Goal: Information Seeking & Learning: Learn about a topic

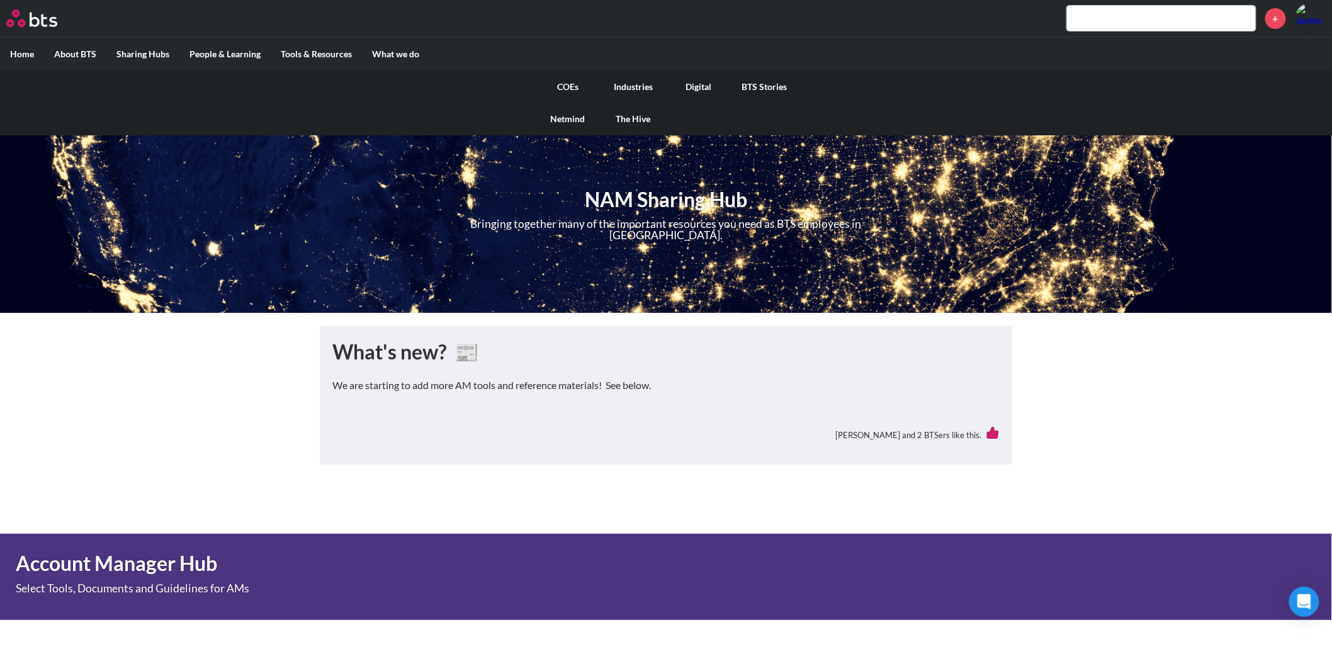
click at [564, 79] on link "COEs" at bounding box center [567, 87] width 65 height 33
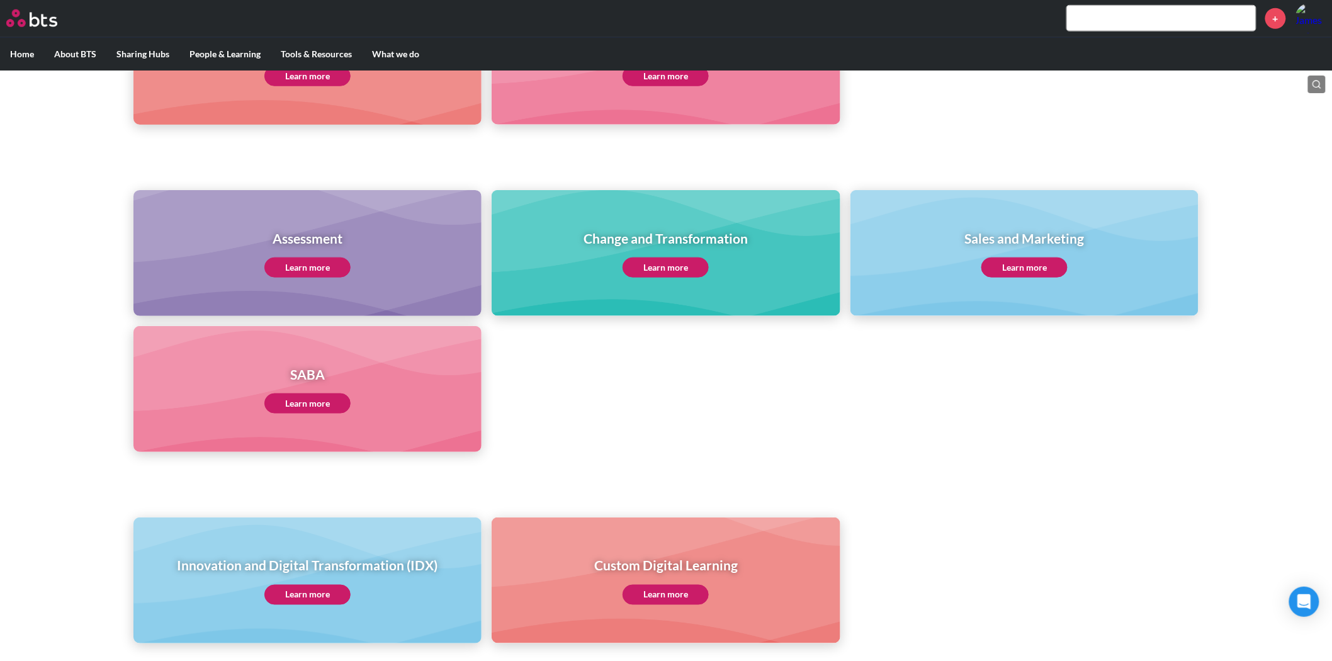
scroll to position [494, 0]
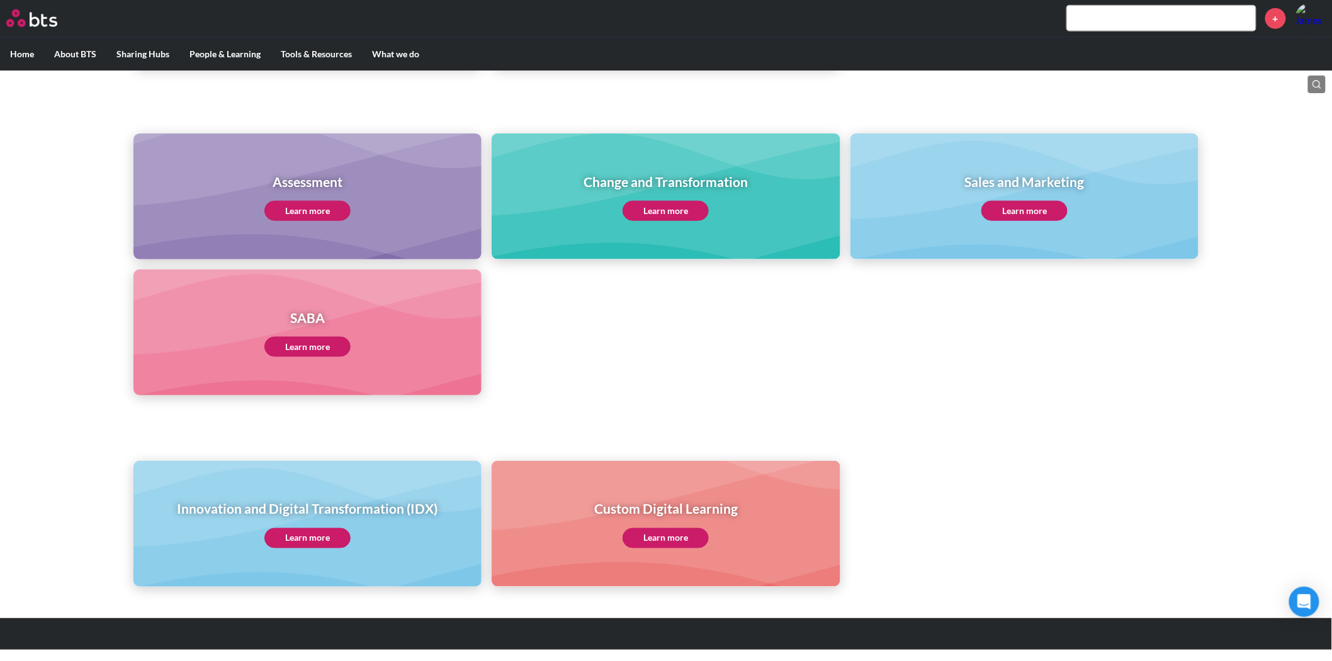
click at [1039, 205] on link "Learn more" at bounding box center [1024, 211] width 86 height 20
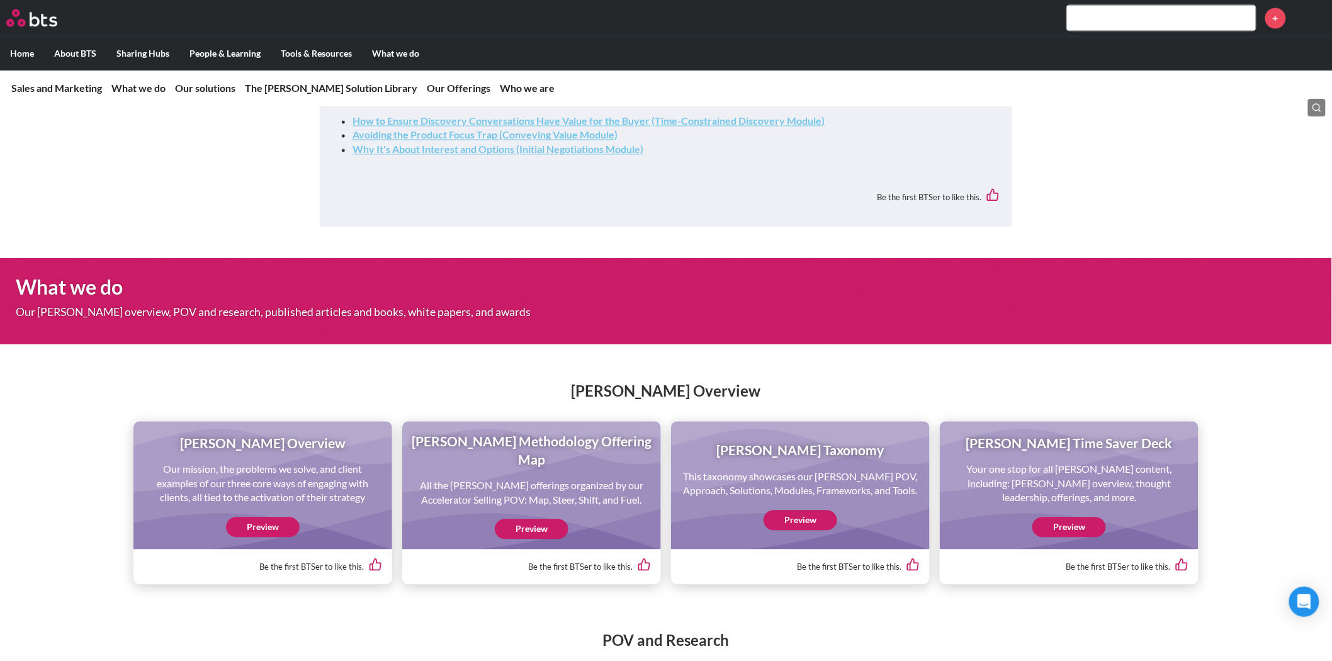
scroll to position [1119, 0]
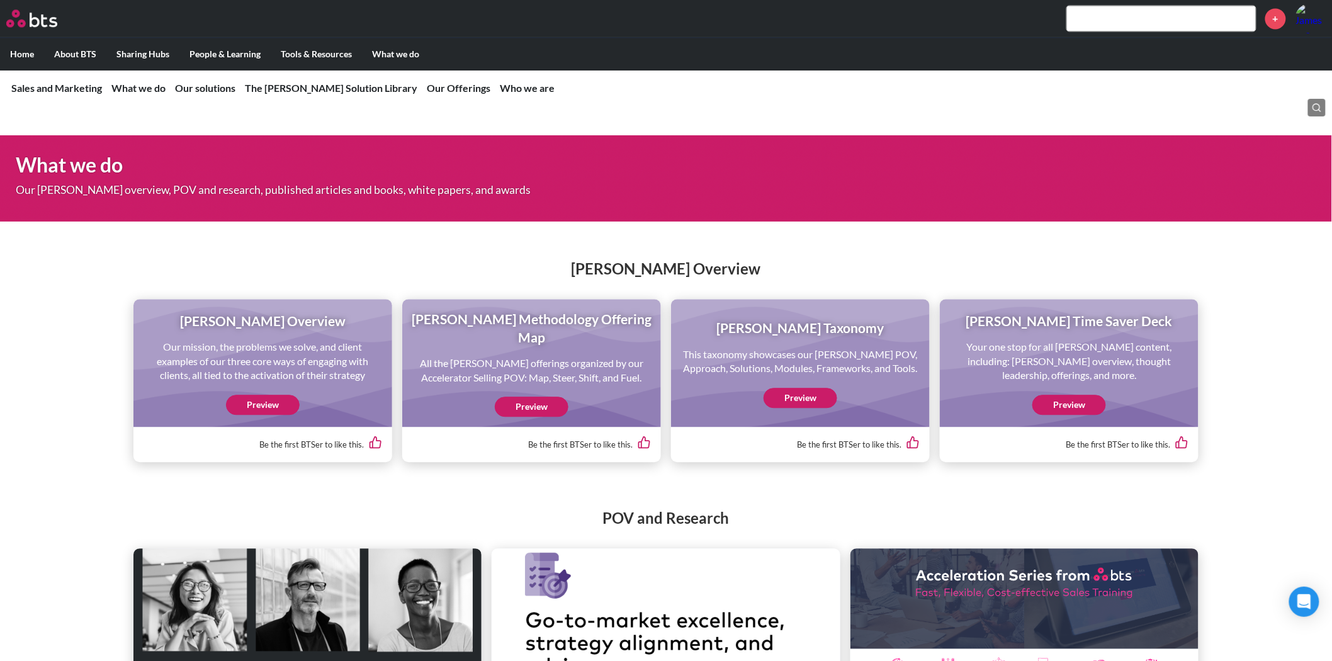
click at [1078, 415] on link "Preview" at bounding box center [1069, 405] width 74 height 20
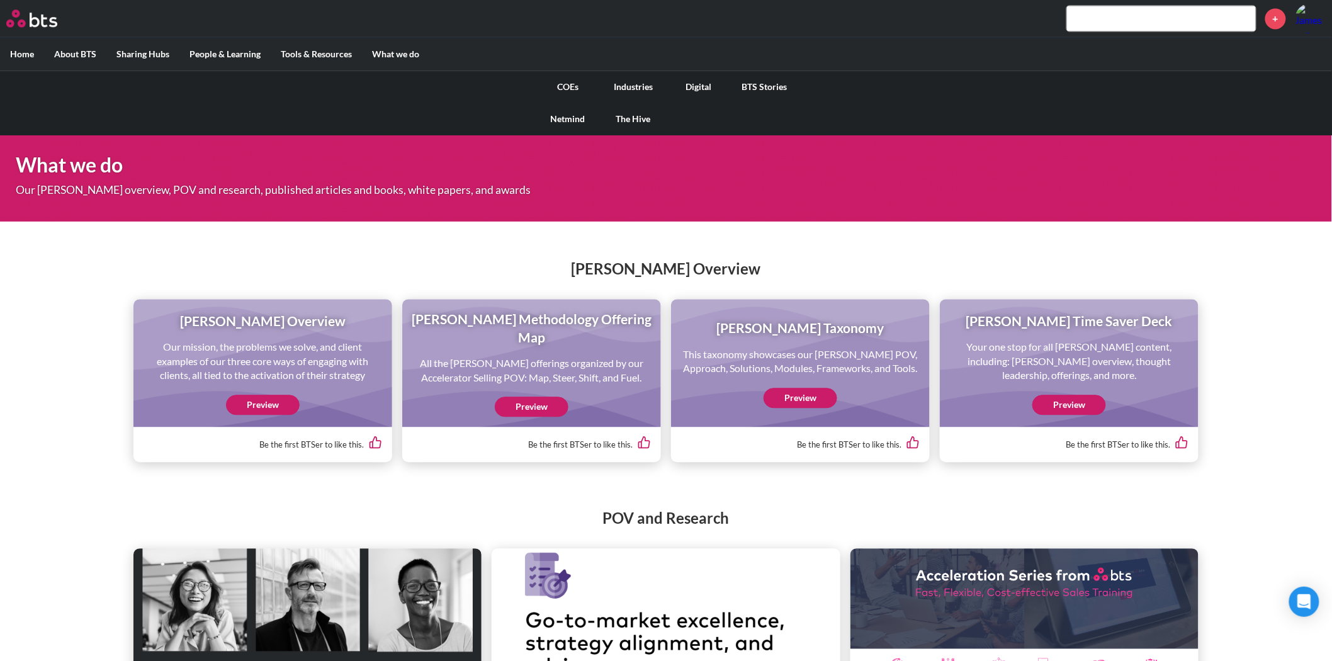
click at [558, 84] on link "COEs" at bounding box center [567, 87] width 65 height 33
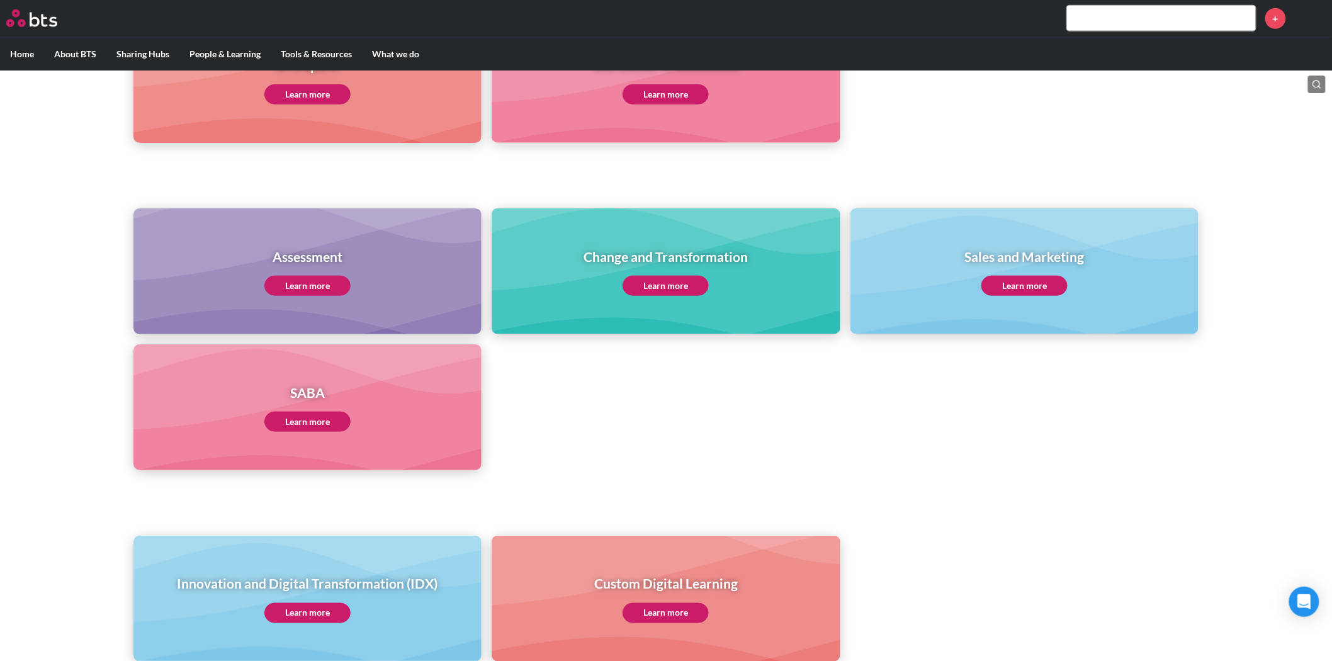
scroll to position [494, 0]
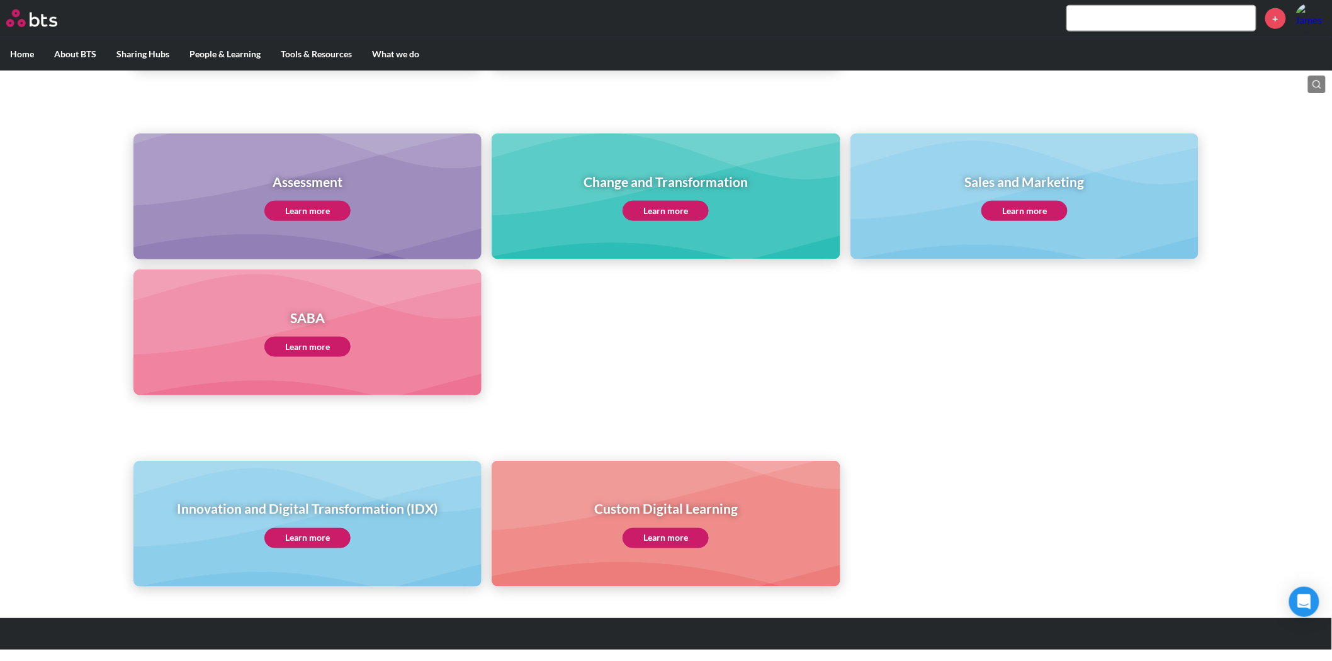
click at [300, 343] on link "Learn more" at bounding box center [307, 347] width 86 height 20
